Goal: Information Seeking & Learning: Find specific fact

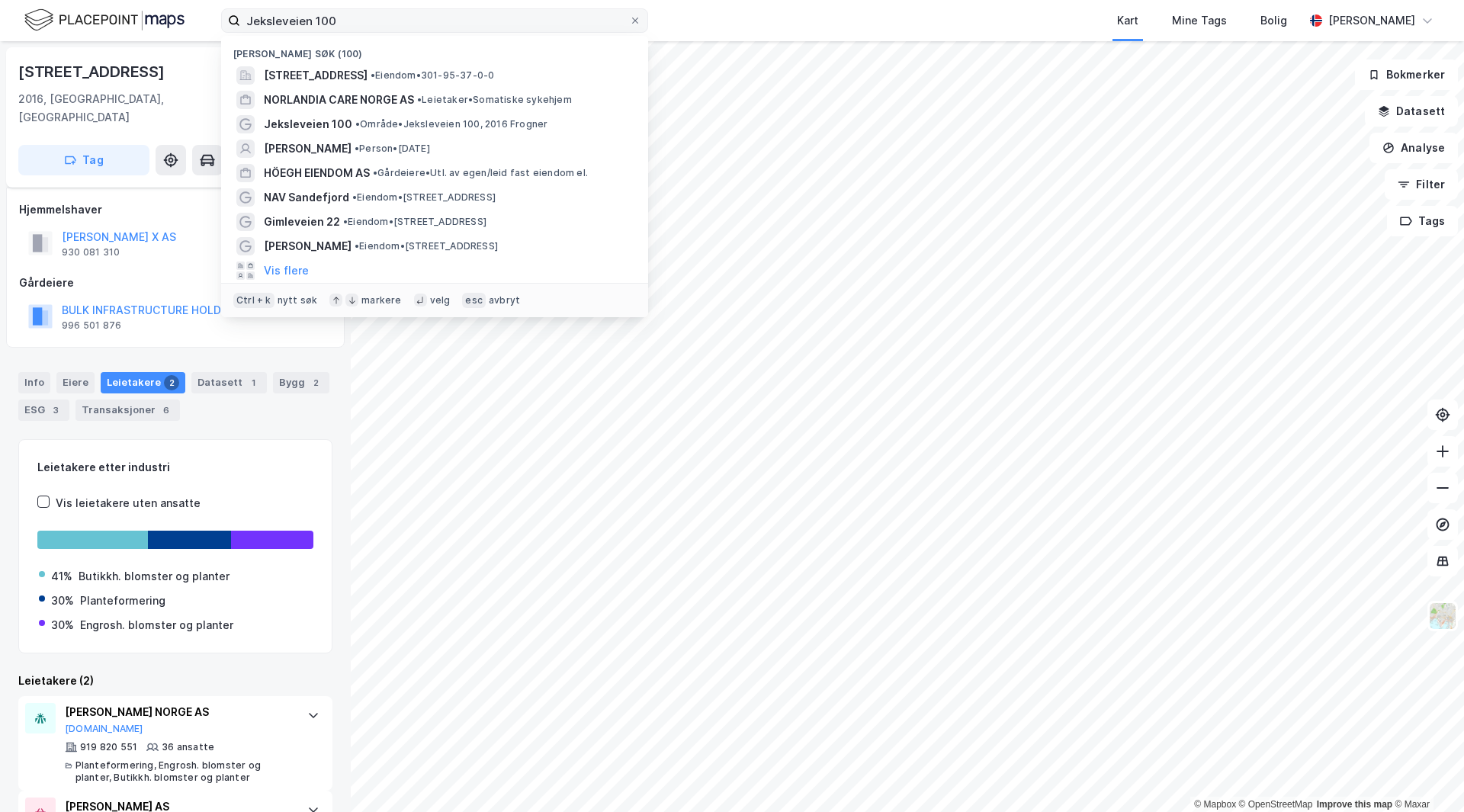
click at [316, 23] on input "Jeksleveien 100" at bounding box center [435, 21] width 389 height 23
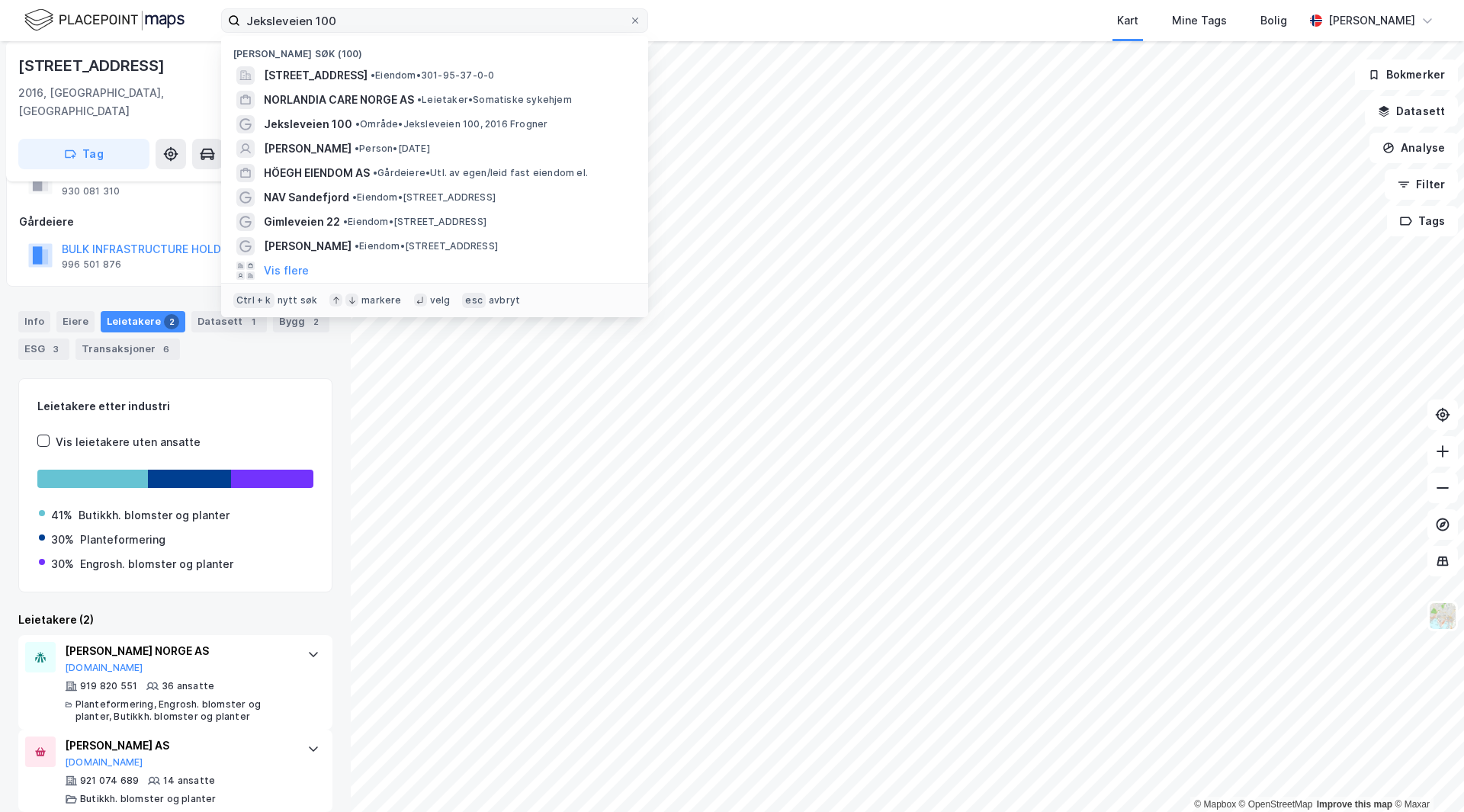
click at [316, 23] on input "Jeksleveien 100" at bounding box center [435, 21] width 389 height 23
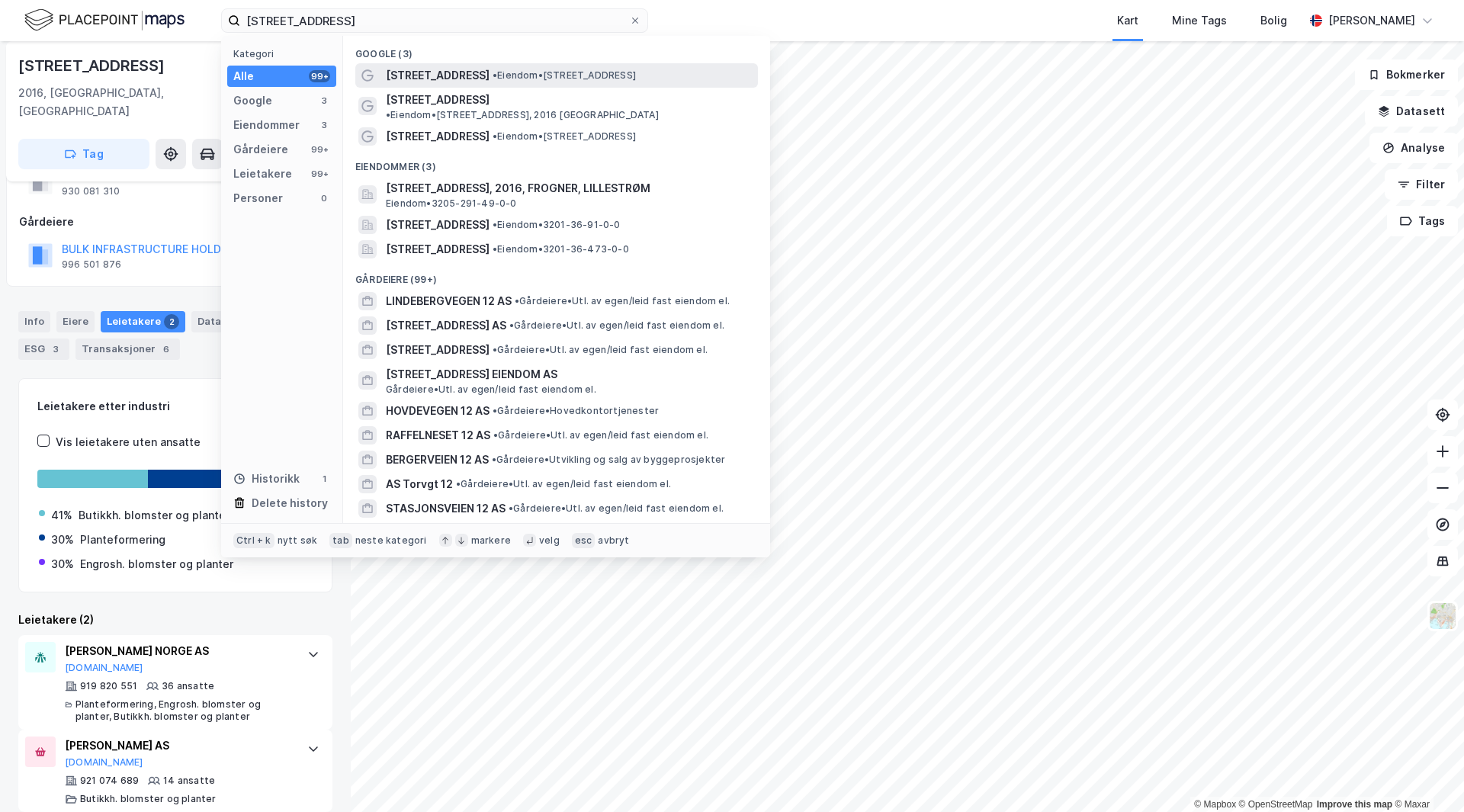
click at [505, 73] on span "• Eiendom • [STREET_ADDRESS]" at bounding box center [564, 76] width 143 height 13
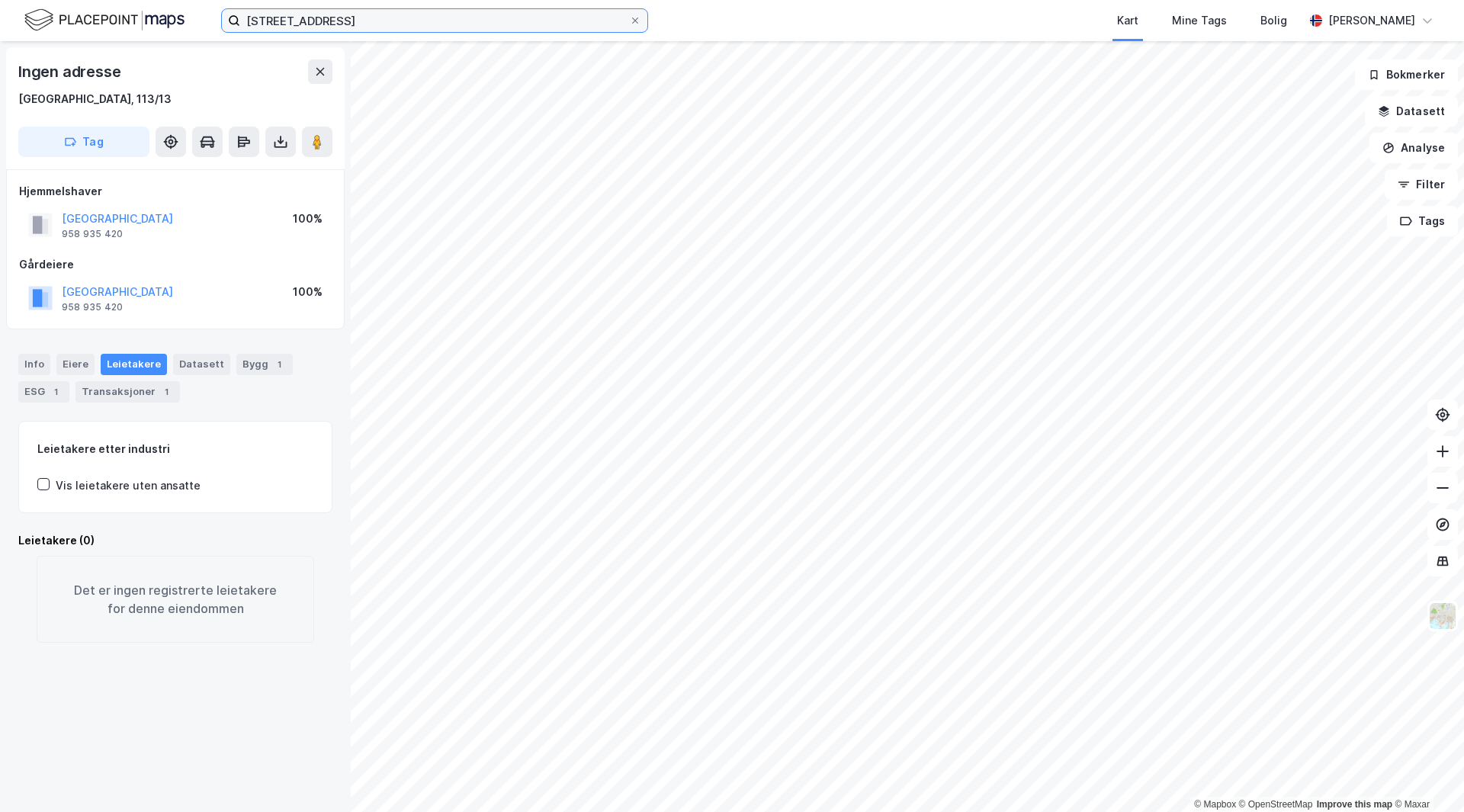
click at [415, 17] on input "[STREET_ADDRESS]" at bounding box center [435, 21] width 389 height 23
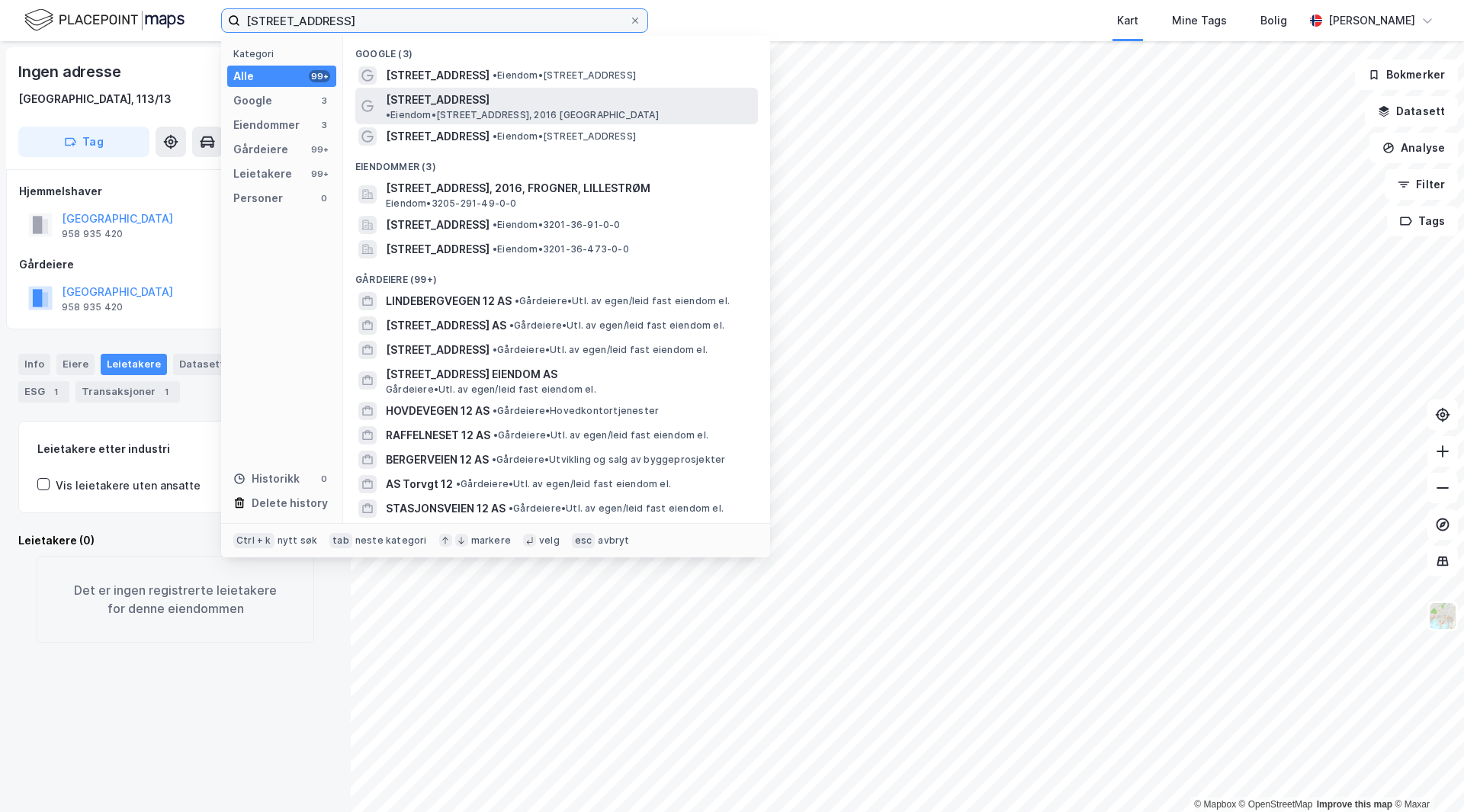
type input "[STREET_ADDRESS]"
click at [536, 109] on span "• Eiendom • [STREET_ADDRESS], 2016 [GEOGRAPHIC_DATA]" at bounding box center [522, 115] width 273 height 13
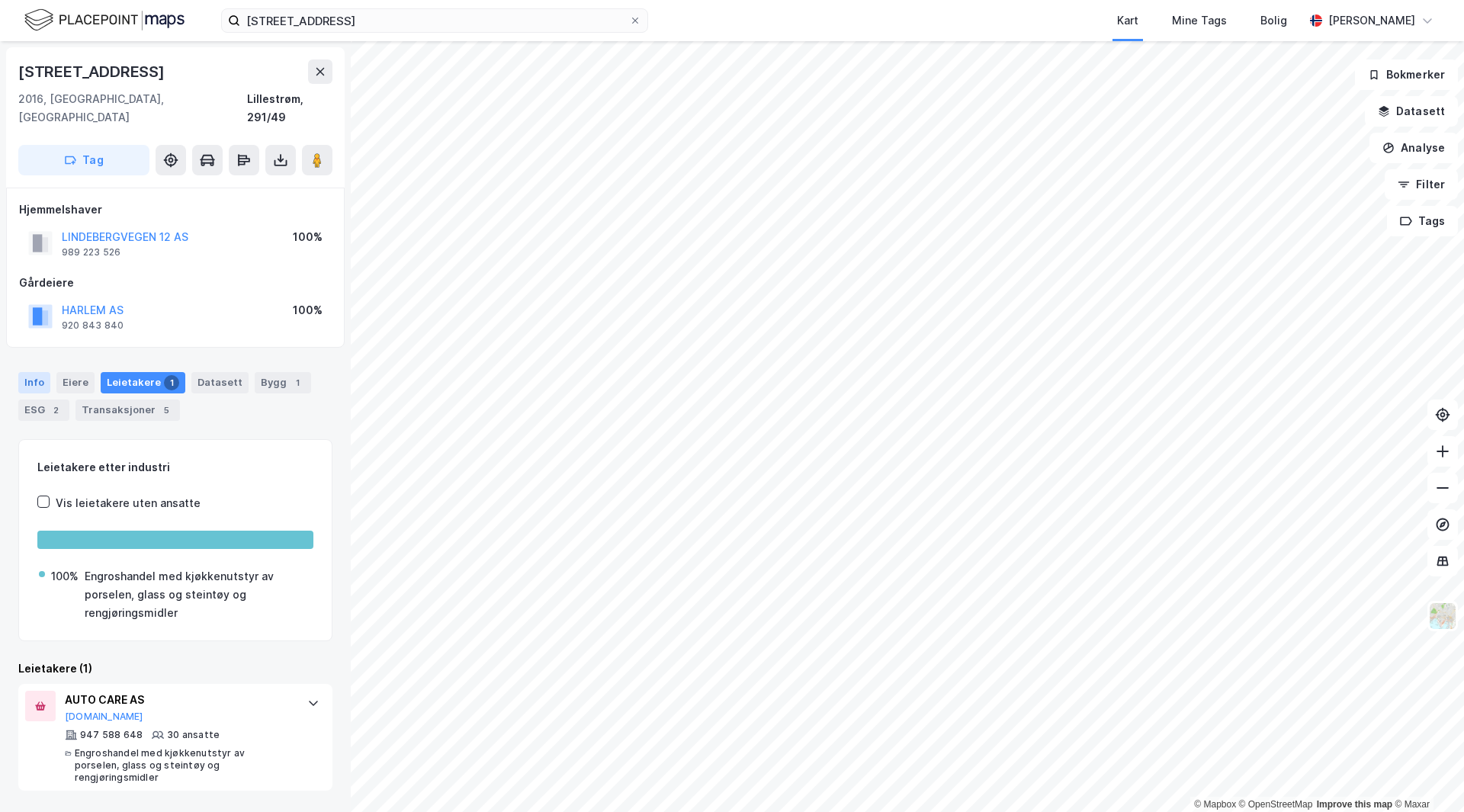
click at [40, 372] on div "Info" at bounding box center [34, 383] width 32 height 21
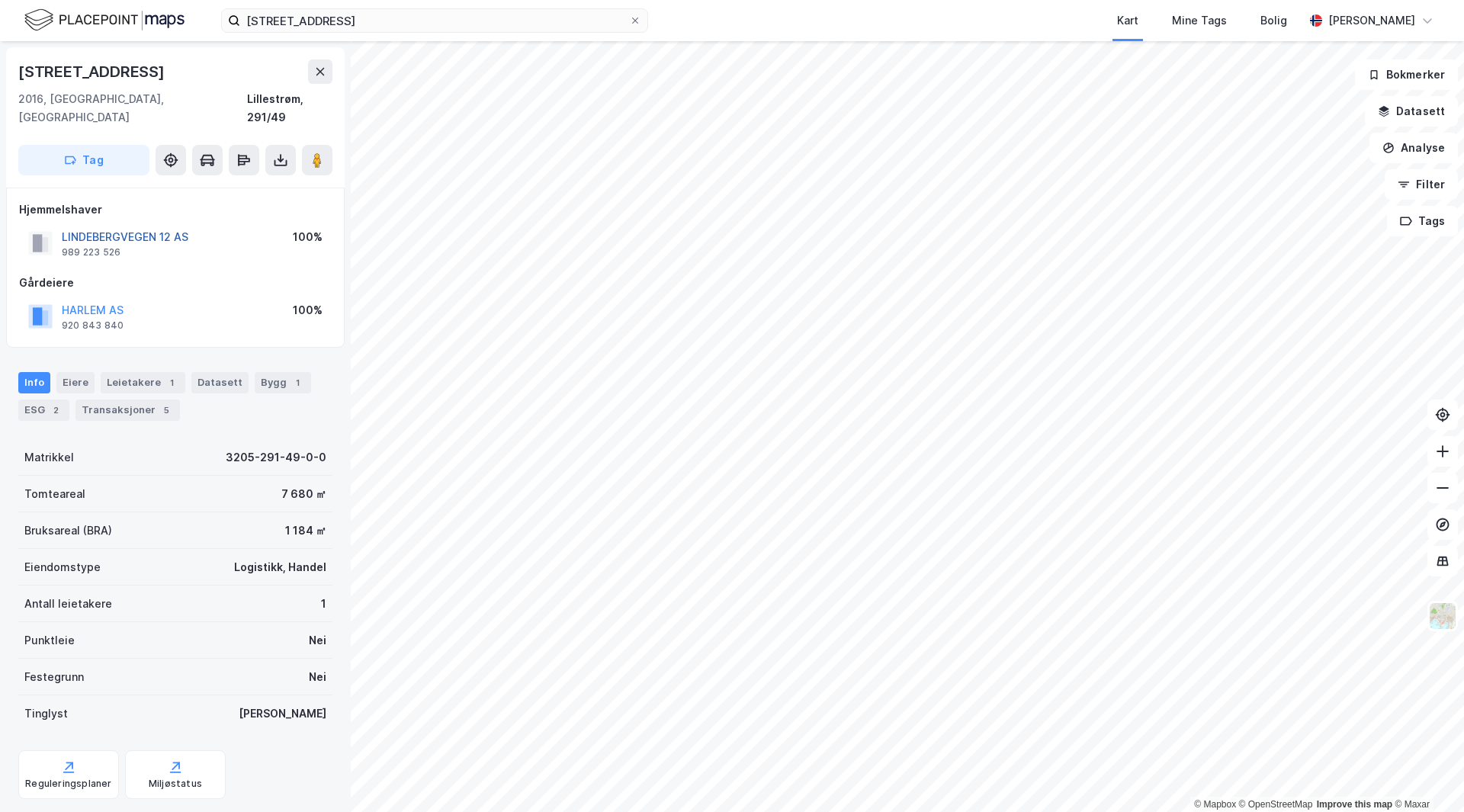
click at [0, 0] on button "LINDEBERGVEGEN 12 AS" at bounding box center [0, 0] width 0 height 0
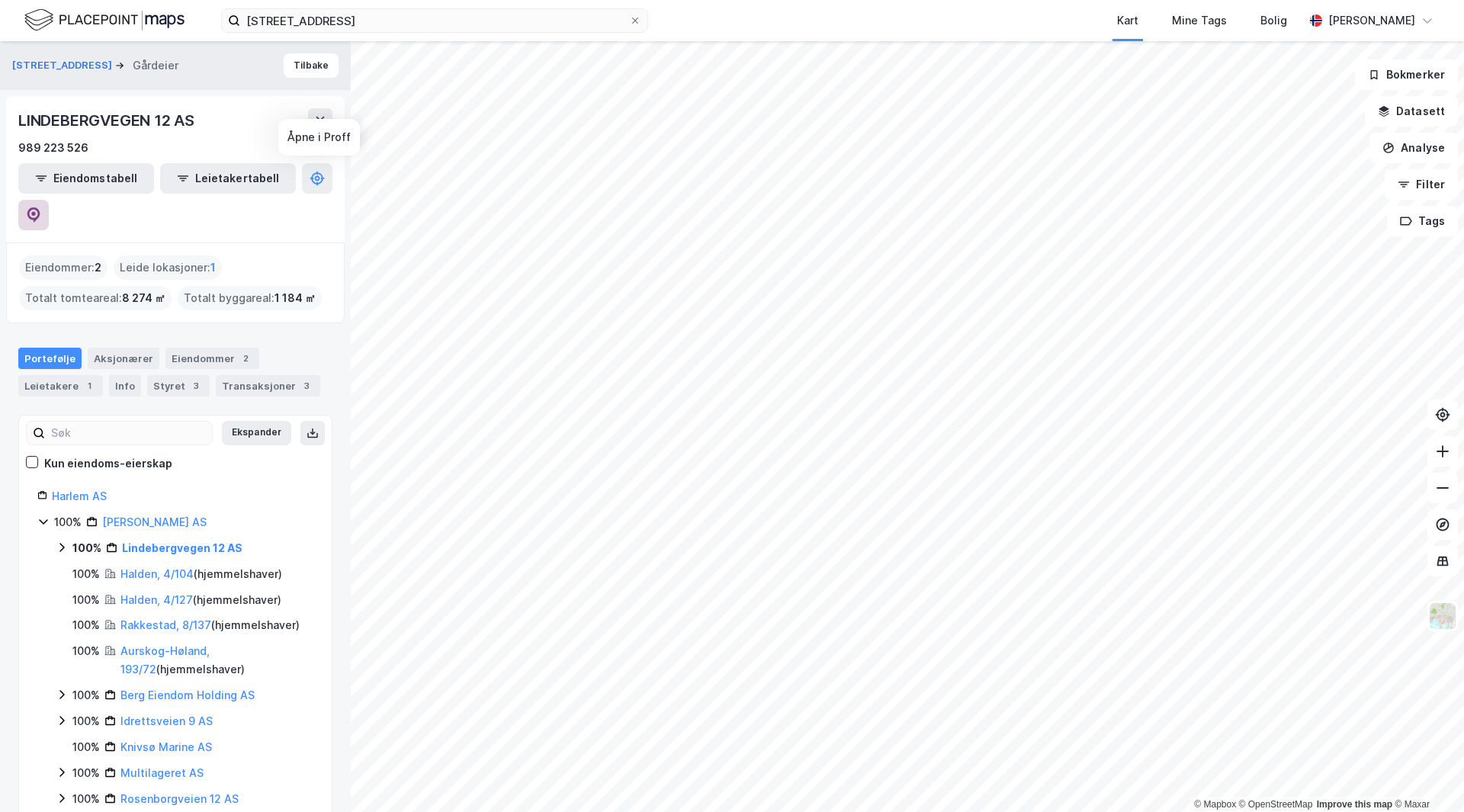
click at [41, 207] on icon at bounding box center [33, 215] width 15 height 15
